Goal: Book appointment/travel/reservation

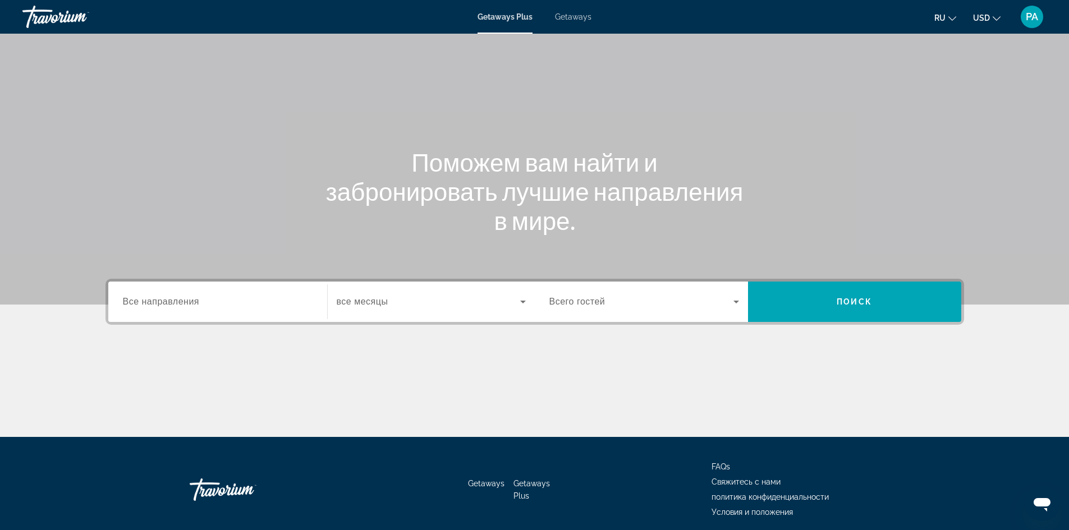
scroll to position [76, 0]
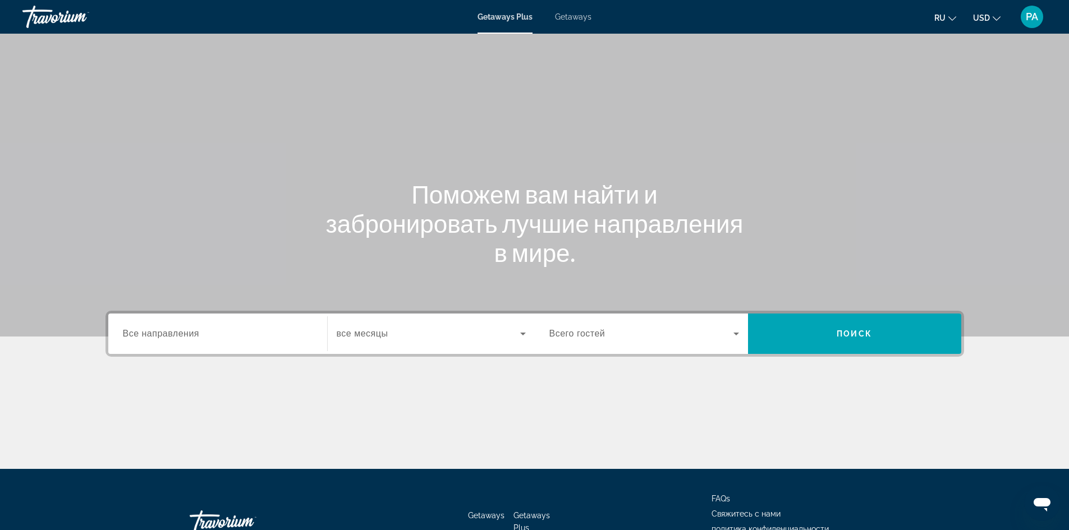
click at [288, 347] on div "Search widget" at bounding box center [218, 334] width 190 height 32
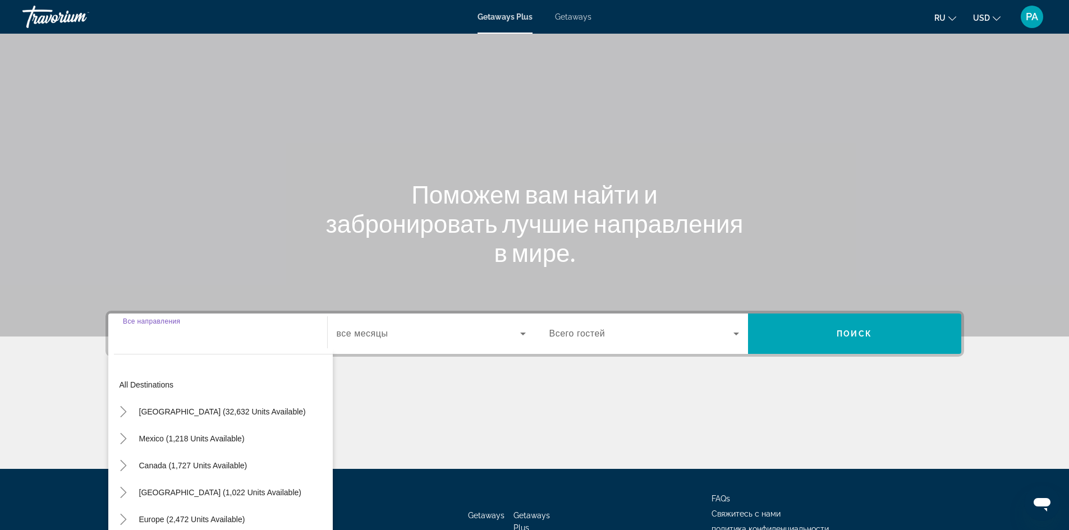
scroll to position [76, 0]
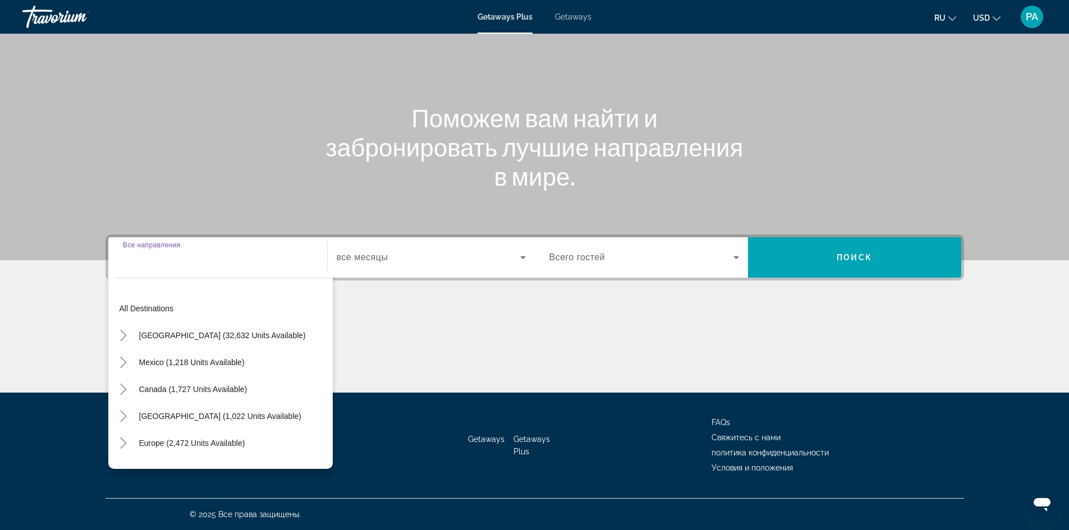
click at [432, 262] on span "Search widget" at bounding box center [429, 257] width 184 height 13
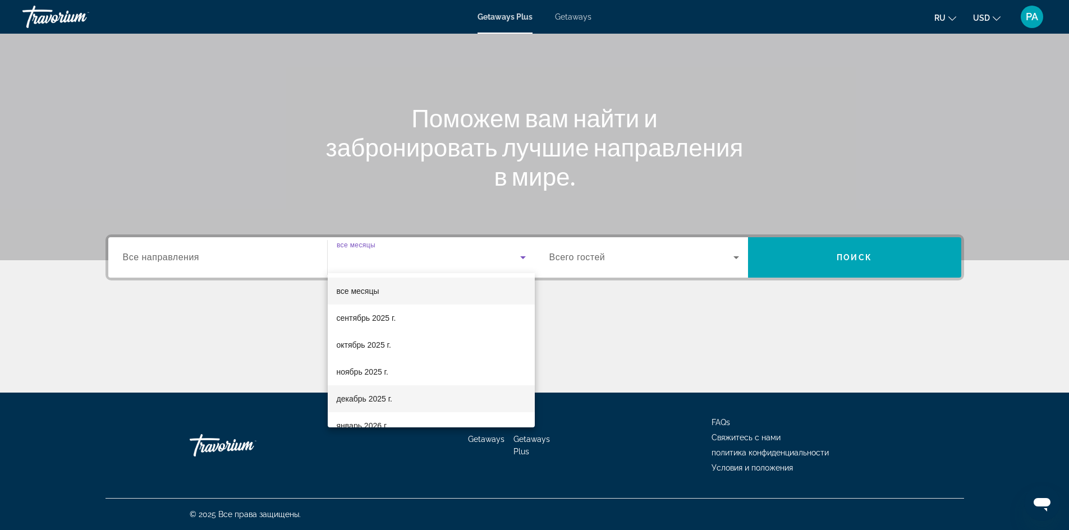
click at [359, 394] on span "декабрь 2025 г." at bounding box center [365, 398] width 56 height 13
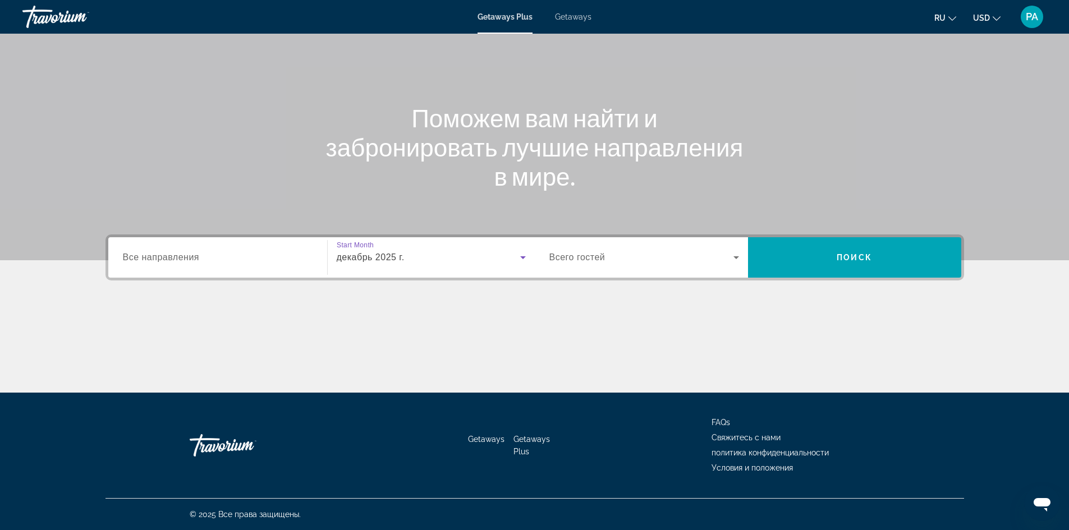
click at [634, 263] on span "Search widget" at bounding box center [641, 257] width 184 height 13
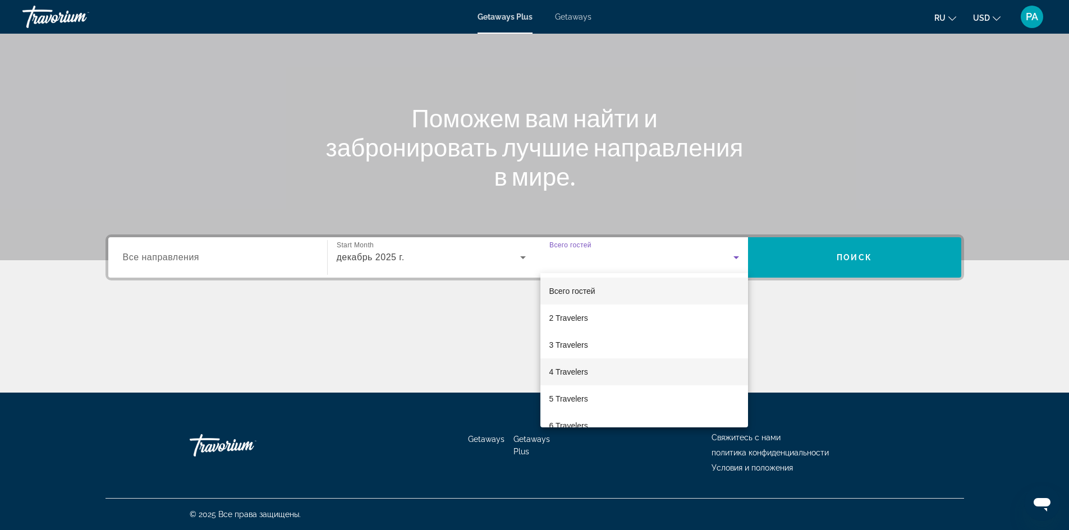
click at [594, 368] on mat-option "4 Travelers" at bounding box center [644, 372] width 208 height 27
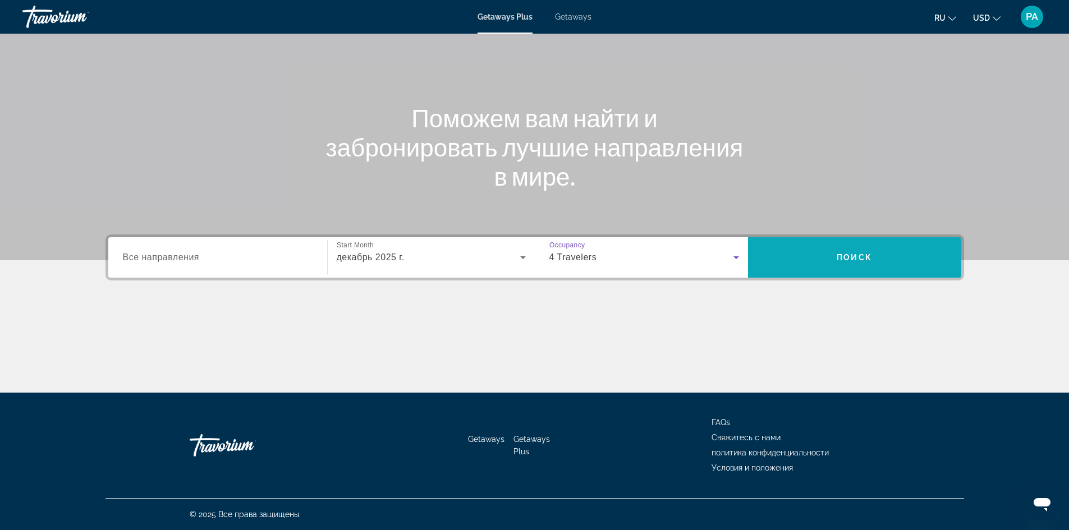
click at [862, 250] on span "Search widget" at bounding box center [854, 257] width 213 height 27
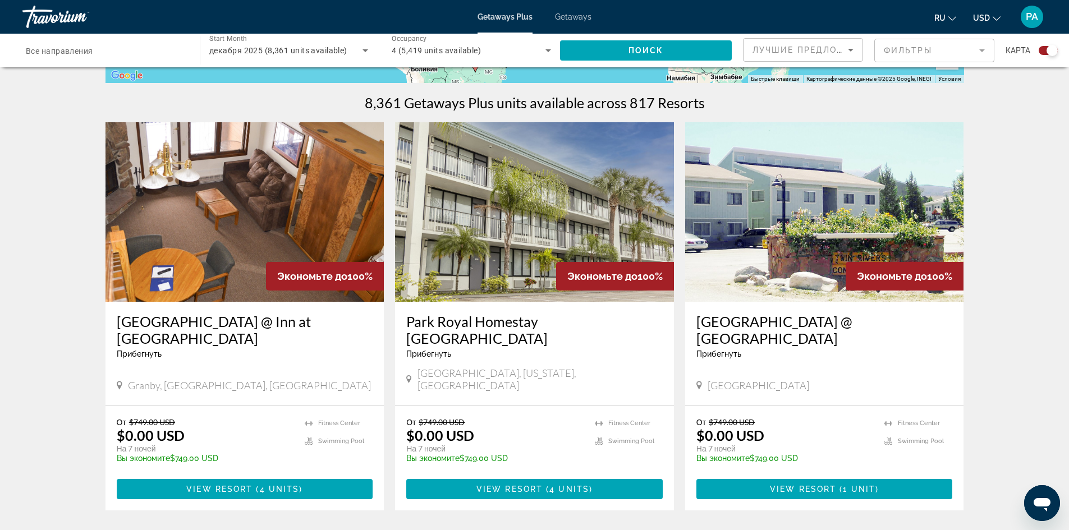
scroll to position [337, 0]
